Goal: Task Accomplishment & Management: Use online tool/utility

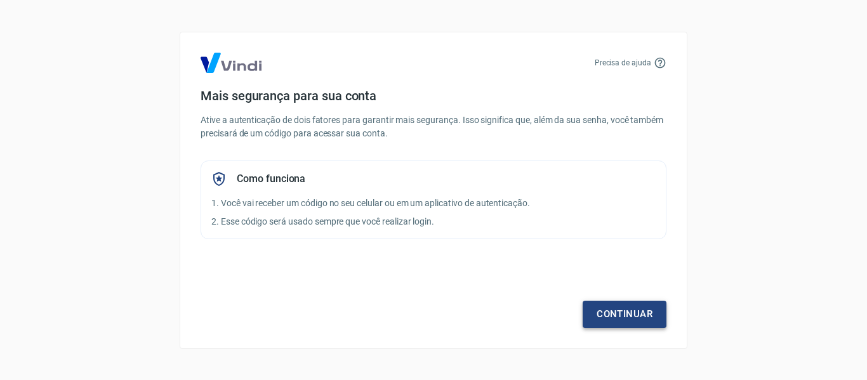
click at [600, 305] on link "Continuar" at bounding box center [624, 314] width 84 height 27
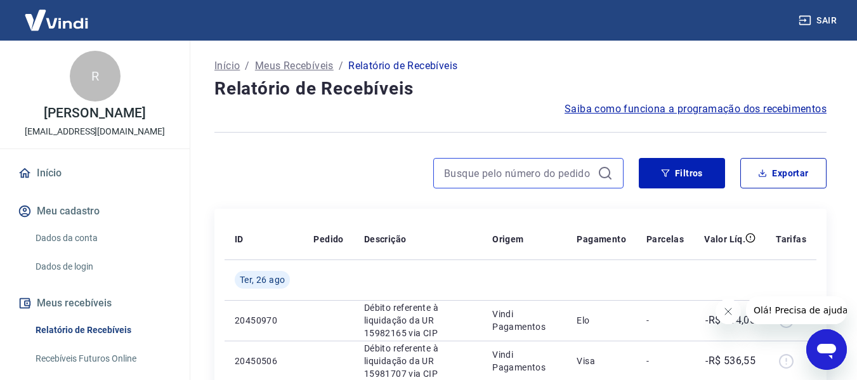
click at [468, 178] on input at bounding box center [518, 173] width 148 height 19
drag, startPoint x: 788, startPoint y: 172, endPoint x: 757, endPoint y: 216, distance: 53.7
click at [788, 172] on button "Exportar" at bounding box center [783, 173] width 86 height 30
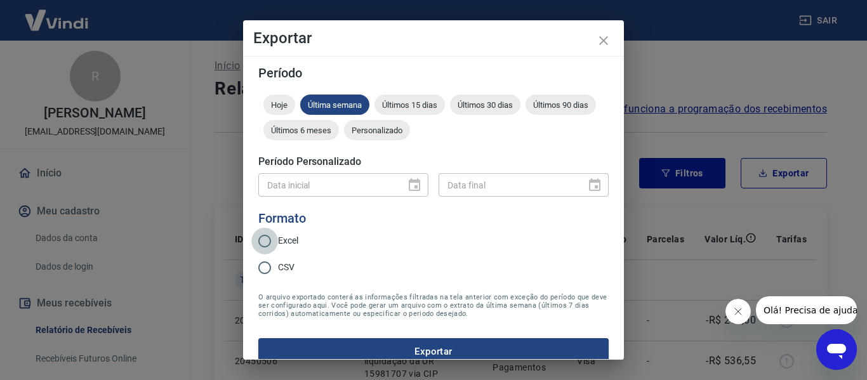
click at [268, 250] on input "Excel" at bounding box center [264, 241] width 27 height 27
radio input "true"
click at [603, 46] on icon "close" at bounding box center [603, 40] width 15 height 15
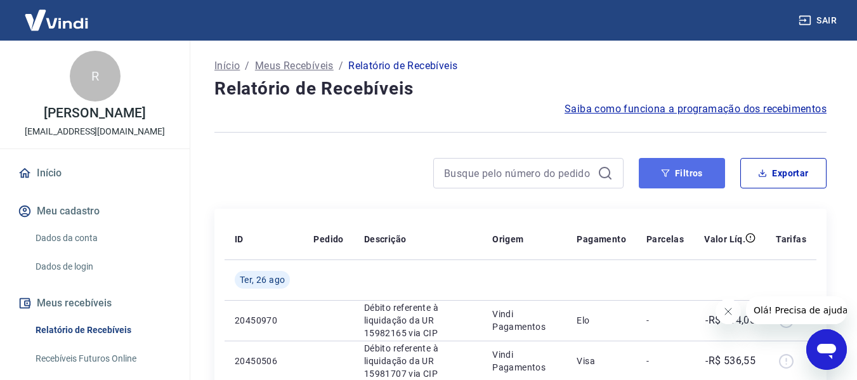
click at [704, 172] on button "Filtros" at bounding box center [682, 173] width 86 height 30
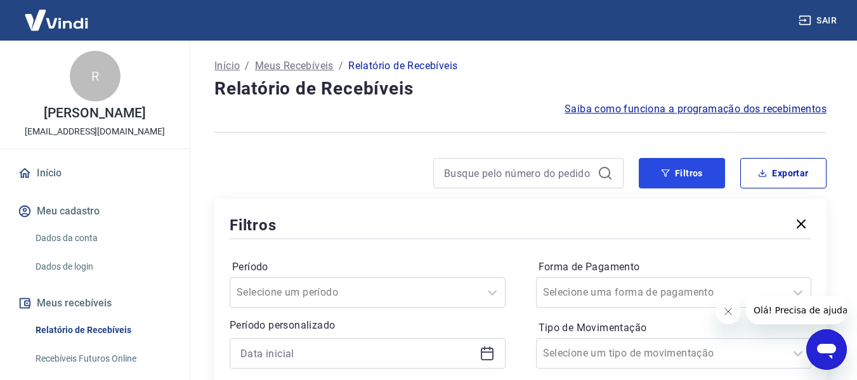
scroll to position [190, 0]
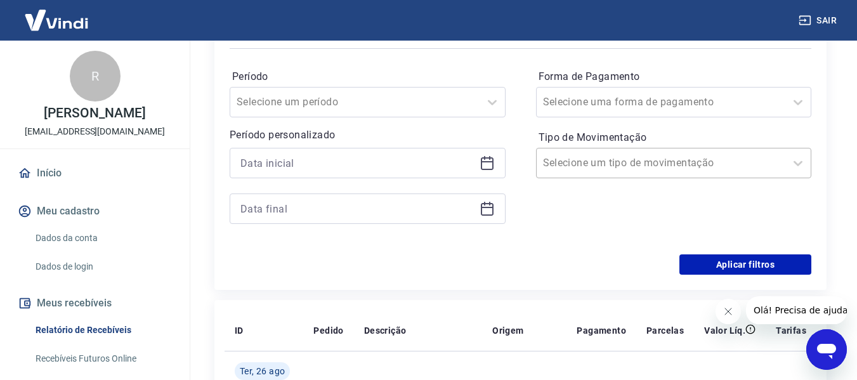
click at [634, 168] on input "Tipo de Movimentação" at bounding box center [607, 162] width 128 height 15
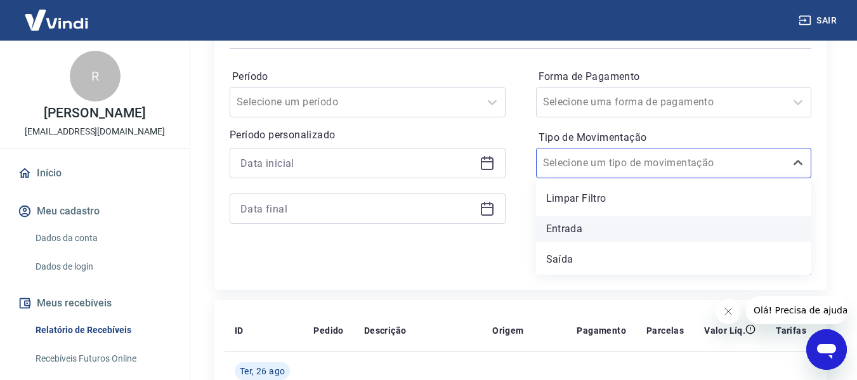
click at [622, 222] on div "Entrada" at bounding box center [674, 228] width 276 height 25
click at [568, 230] on div "Forma de Pagamento Selecione uma forma de pagamento Tipo de Movimentação option…" at bounding box center [674, 153] width 276 height 173
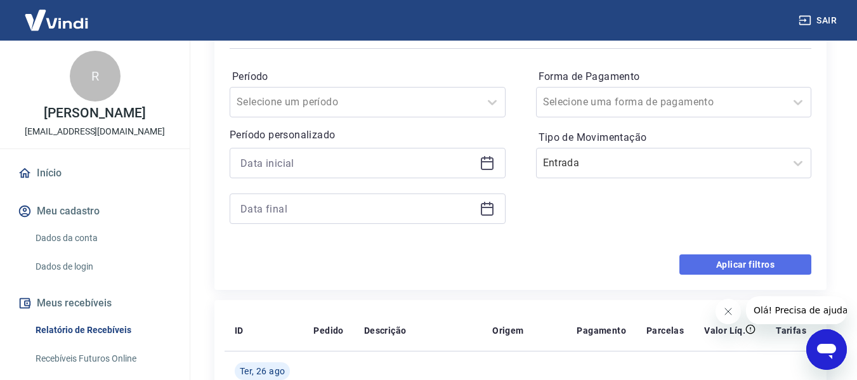
click at [733, 258] on button "Aplicar filtros" at bounding box center [746, 264] width 132 height 20
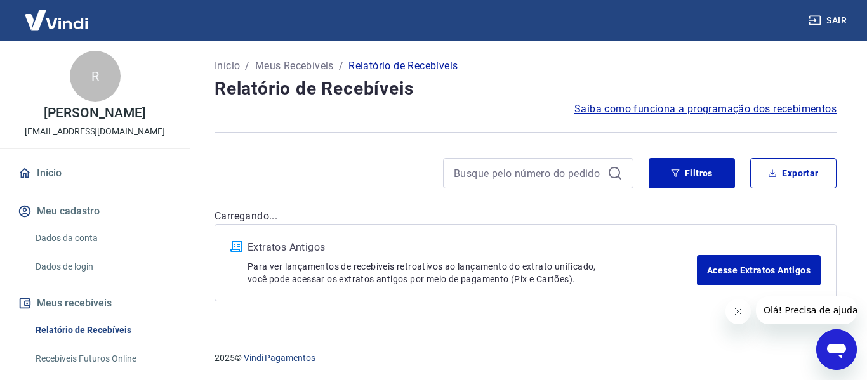
click at [723, 307] on div "Início / Meus Recebíveis / Relatório de Recebíveis Relatório de Recebíveis Saib…" at bounding box center [525, 183] width 652 height 285
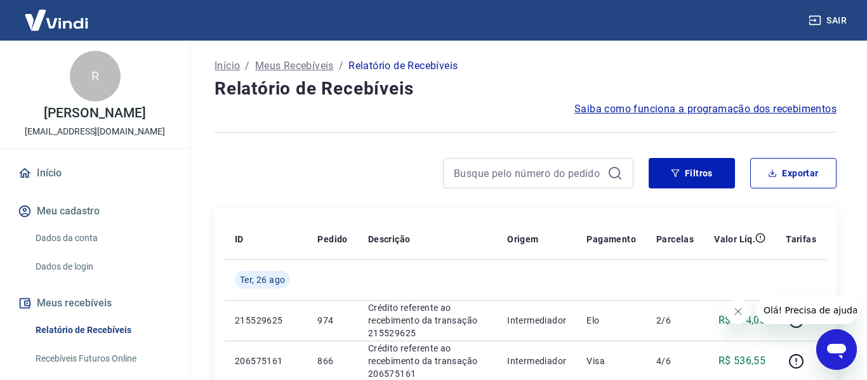
click at [748, 313] on button "Fechar mensagem da empresa" at bounding box center [737, 311] width 25 height 25
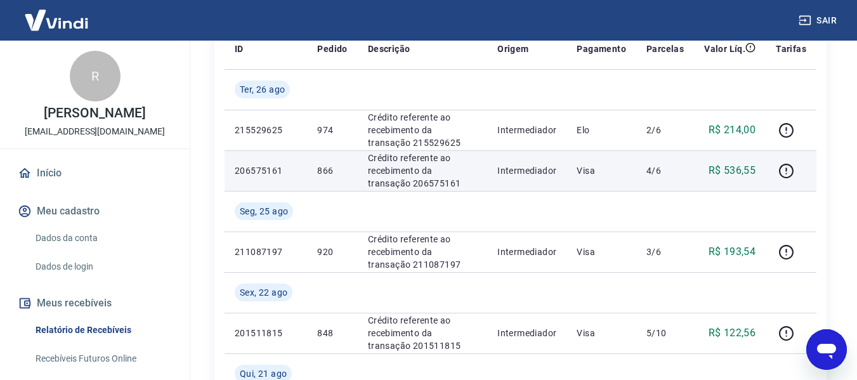
scroll to position [63, 0]
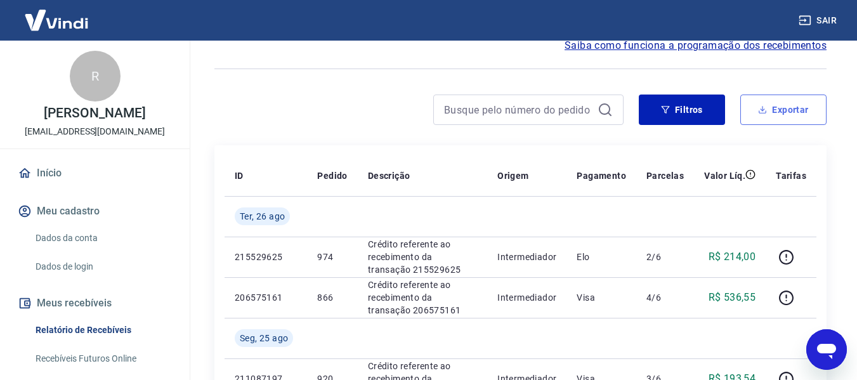
click at [767, 120] on button "Exportar" at bounding box center [783, 110] width 86 height 30
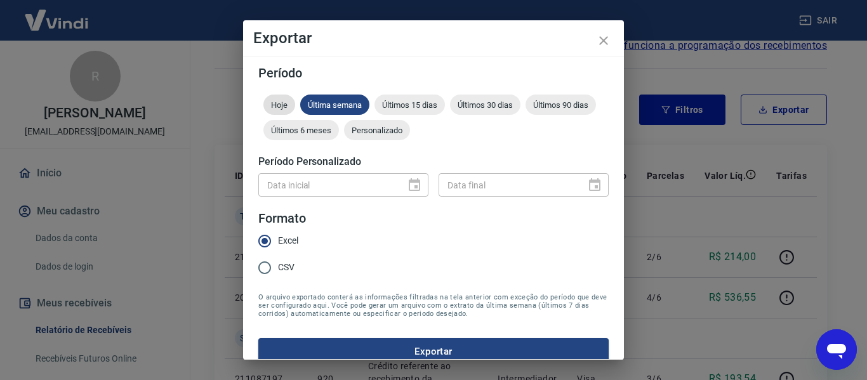
click at [282, 95] on div "Hoje" at bounding box center [279, 105] width 32 height 20
click at [400, 344] on button "Exportar" at bounding box center [433, 351] width 350 height 27
